Goal: Find specific page/section: Find specific page/section

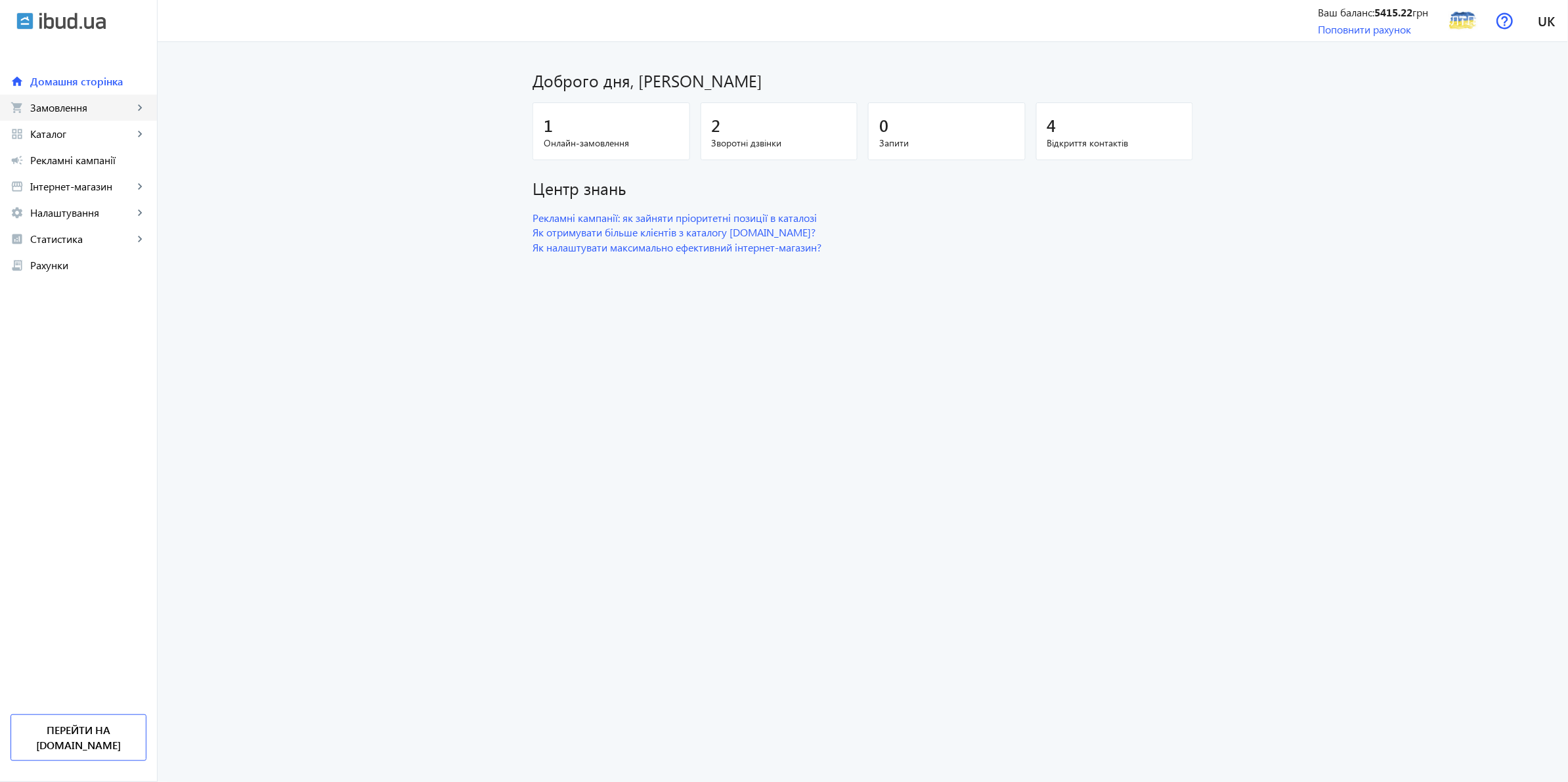
drag, startPoint x: 153, startPoint y: 125, endPoint x: 102, endPoint y: 106, distance: 54.4
click at [135, 118] on div "home Домашня сторінка shopping_cart Замовлення keyboard_arrow_right Онлайн-замо…" at bounding box center [78, 161] width 157 height 237
click at [99, 102] on span "Замовлення" at bounding box center [82, 108] width 103 height 13
